Goal: Task Accomplishment & Management: Use online tool/utility

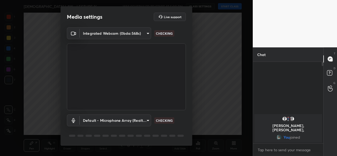
scroll to position [16, 0]
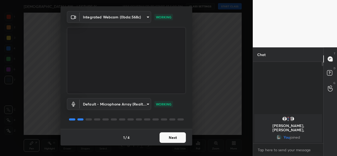
click at [167, 141] on button "Next" at bounding box center [172, 137] width 26 height 11
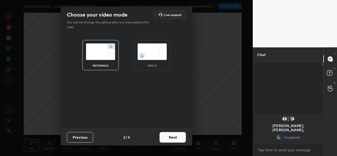
click at [156, 61] on div "circle" at bounding box center [152, 55] width 36 height 30
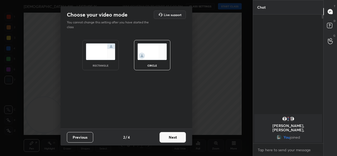
click at [166, 142] on button "Next" at bounding box center [172, 137] width 26 height 11
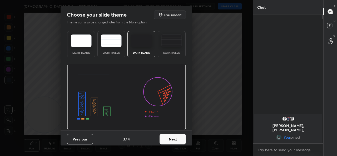
click at [168, 139] on button "Next" at bounding box center [172, 139] width 26 height 11
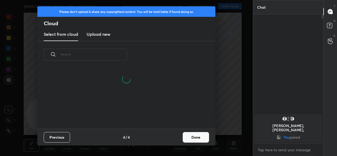
click at [189, 138] on button "Done" at bounding box center [195, 137] width 26 height 11
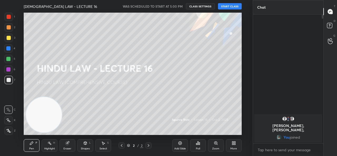
click at [227, 7] on button "START CLASS" at bounding box center [230, 6] width 24 height 6
click at [178, 7] on span "mute" at bounding box center [177, 6] width 7 height 4
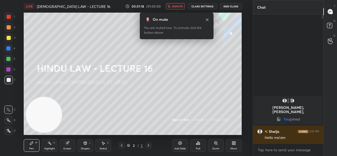
click at [175, 6] on span "unmute" at bounding box center [176, 6] width 11 height 4
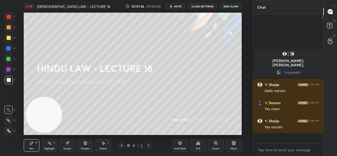
scroll to position [127, 69]
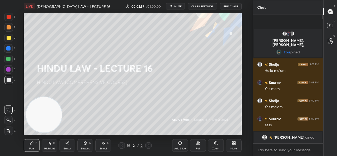
click at [181, 140] on div "Add Slide" at bounding box center [180, 145] width 16 height 13
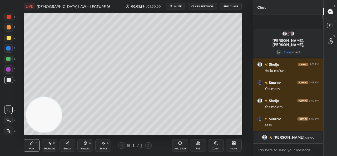
click at [183, 143] on div "Add Slide" at bounding box center [180, 145] width 16 height 13
click at [8, 40] on div at bounding box center [8, 38] width 8 height 8
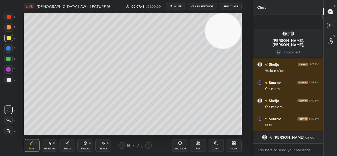
click at [179, 145] on icon at bounding box center [180, 143] width 4 height 4
click at [10, 59] on div at bounding box center [8, 59] width 4 height 4
click at [7, 38] on div at bounding box center [9, 38] width 4 height 4
click at [180, 142] on icon at bounding box center [179, 142] width 3 height 3
click at [7, 83] on div at bounding box center [8, 80] width 8 height 8
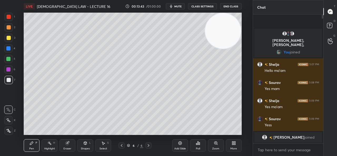
click at [69, 144] on icon at bounding box center [67, 143] width 4 height 4
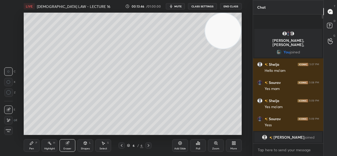
click at [34, 145] on div "Pen P" at bounding box center [32, 145] width 16 height 13
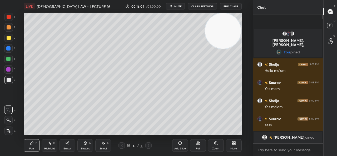
click at [70, 146] on div "Eraser" at bounding box center [67, 145] width 16 height 13
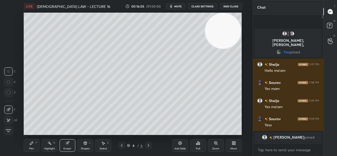
click at [6, 119] on div at bounding box center [8, 120] width 8 height 8
click at [29, 146] on div "Pen P" at bounding box center [32, 145] width 16 height 13
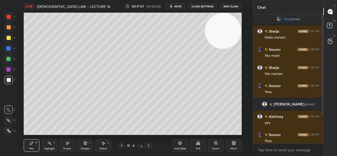
scroll to position [41, 0]
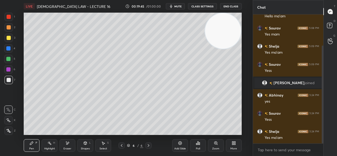
click at [180, 143] on icon at bounding box center [180, 143] width 2 height 2
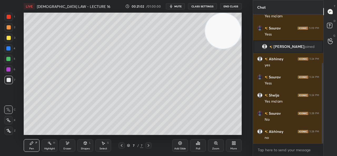
scroll to position [83, 0]
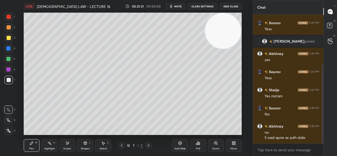
click at [11, 42] on div "3" at bounding box center [9, 39] width 11 height 11
click at [174, 144] on div "Add Slide" at bounding box center [180, 145] width 16 height 13
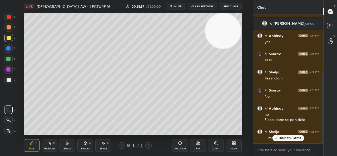
click at [174, 147] on div "Add Slide" at bounding box center [180, 145] width 16 height 13
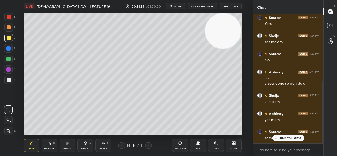
click at [179, 144] on icon at bounding box center [180, 143] width 4 height 4
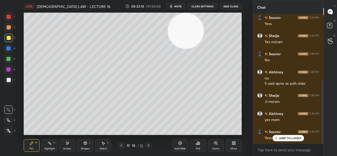
click at [8, 80] on div at bounding box center [9, 80] width 4 height 4
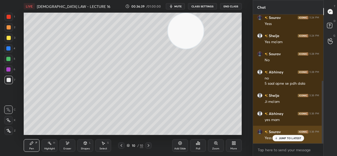
click at [290, 138] on p "JUMP TO LATEST" at bounding box center [289, 137] width 23 height 3
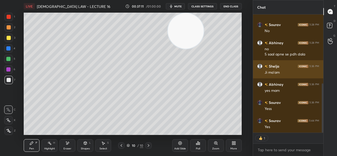
scroll to position [155, 0]
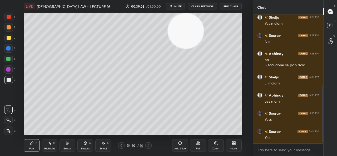
click at [121, 145] on icon at bounding box center [121, 145] width 4 height 4
click at [120, 145] on icon at bounding box center [121, 145] width 4 height 4
click at [121, 145] on icon at bounding box center [121, 145] width 4 height 4
click at [122, 145] on icon at bounding box center [121, 145] width 4 height 4
click at [150, 145] on icon at bounding box center [148, 145] width 4 height 4
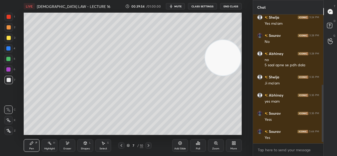
click at [149, 145] on icon at bounding box center [148, 145] width 4 height 4
click at [150, 145] on div at bounding box center [148, 145] width 6 height 6
click at [151, 145] on div "10 / 10" at bounding box center [135, 145] width 74 height 6
click at [177, 145] on div "Add Slide" at bounding box center [180, 145] width 16 height 13
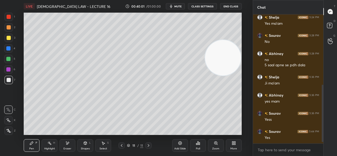
click at [7, 117] on div at bounding box center [8, 120] width 8 height 8
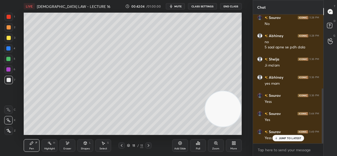
scroll to position [116, 69]
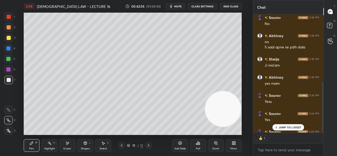
click at [179, 148] on div "Add Slide" at bounding box center [180, 148] width 12 height 3
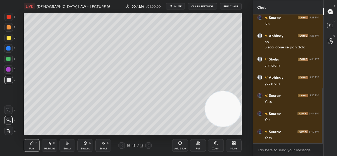
click at [9, 40] on div at bounding box center [8, 38] width 8 height 8
click at [69, 144] on icon at bounding box center [67, 143] width 4 height 4
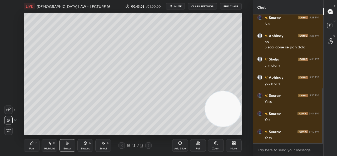
click at [32, 142] on icon at bounding box center [31, 142] width 3 height 3
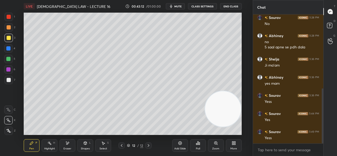
click at [10, 29] on div at bounding box center [8, 27] width 8 height 8
click at [70, 144] on div "Eraser" at bounding box center [67, 145] width 16 height 13
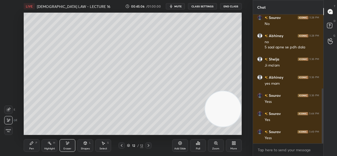
click at [32, 140] on div "Pen P" at bounding box center [32, 145] width 16 height 13
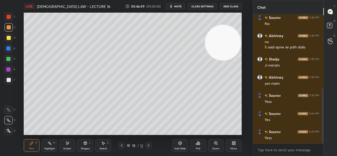
click at [11, 81] on div at bounding box center [9, 80] width 4 height 4
click at [9, 70] on div at bounding box center [8, 69] width 4 height 4
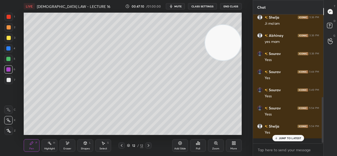
scroll to position [209, 0]
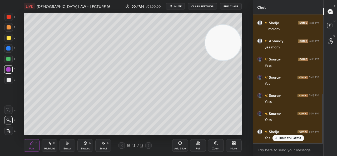
click at [179, 146] on div "Add Slide" at bounding box center [180, 145] width 16 height 13
click at [62, 144] on div "Eraser" at bounding box center [67, 145] width 16 height 13
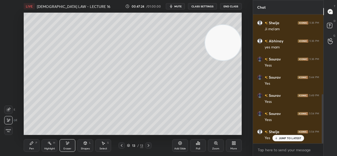
click at [35, 147] on div "Pen P" at bounding box center [32, 145] width 16 height 13
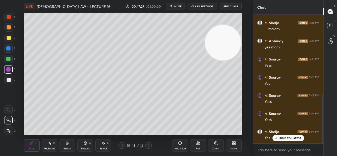
click at [12, 28] on div at bounding box center [8, 27] width 8 height 8
click at [69, 144] on div "Eraser" at bounding box center [67, 145] width 16 height 13
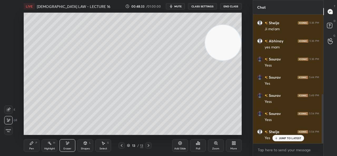
click at [9, 128] on div "Erase all" at bounding box center [8, 130] width 8 height 8
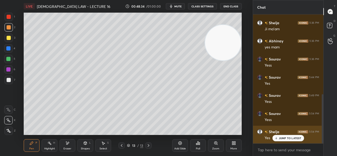
click at [289, 137] on p "JUMP TO LATEST" at bounding box center [289, 137] width 23 height 3
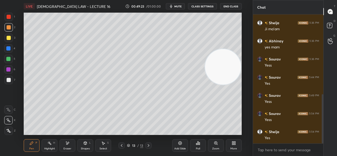
click at [70, 144] on div "Eraser" at bounding box center [67, 145] width 16 height 13
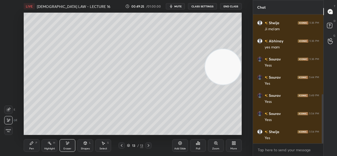
click at [34, 144] on div "Pen P" at bounding box center [32, 145] width 16 height 13
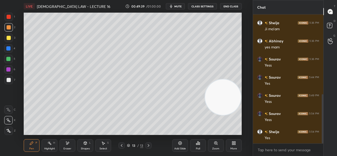
click at [180, 144] on icon at bounding box center [180, 143] width 4 height 4
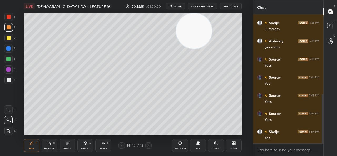
click at [12, 48] on div at bounding box center [8, 48] width 8 height 8
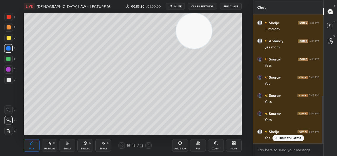
scroll to position [222, 0]
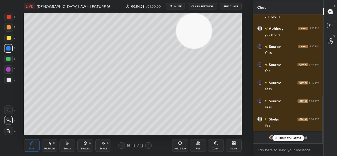
click at [286, 135] on span "NOORUS" at bounding box center [288, 137] width 16 height 4
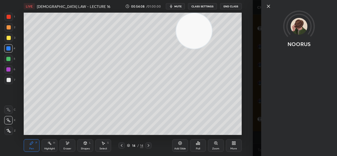
click at [287, 135] on div "NOORUS" at bounding box center [294, 78] width 84 height 156
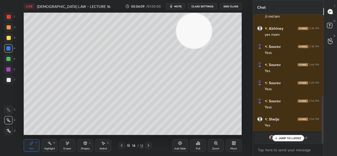
click at [282, 136] on div "JUMP TO LATEST" at bounding box center [288, 138] width 32 height 6
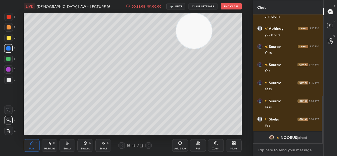
type textarea "x"
click at [270, 148] on textarea at bounding box center [288, 150] width 62 height 8
paste textarea "[URL][DOMAIN_NAME]"
type textarea "[URL][DOMAIN_NAME]"
type textarea "x"
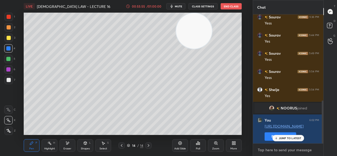
scroll to position [260, 0]
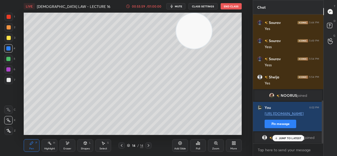
click at [277, 137] on icon at bounding box center [275, 137] width 3 height 3
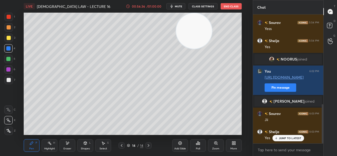
scroll to position [296, 0]
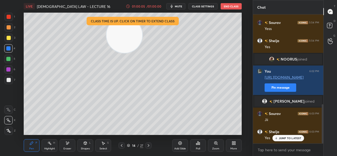
click at [284, 136] on div "JUMP TO LATEST" at bounding box center [288, 138] width 32 height 6
click at [226, 4] on button "End Class" at bounding box center [230, 6] width 21 height 6
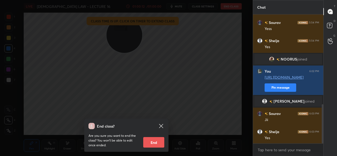
click at [149, 144] on button "End" at bounding box center [153, 142] width 21 height 11
type textarea "x"
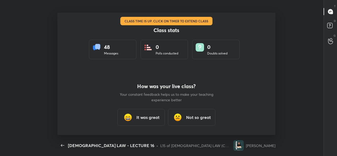
scroll to position [0, 0]
